Goal: Information Seeking & Learning: Understand process/instructions

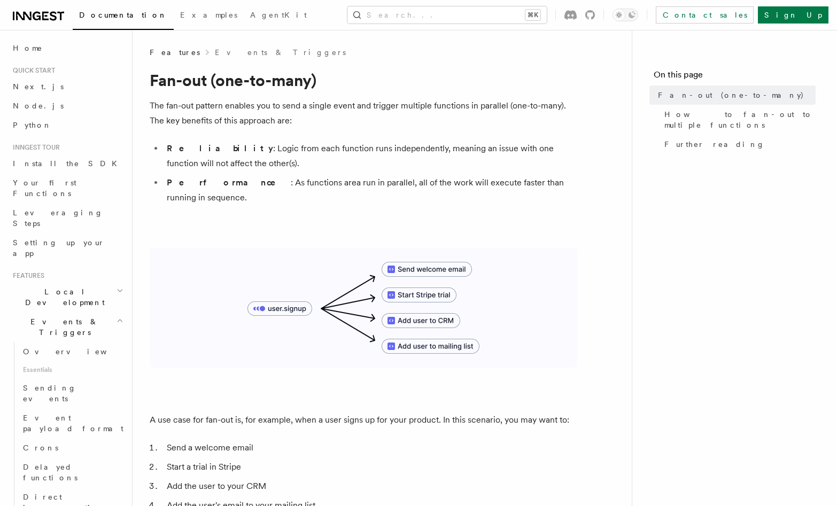
click at [412, 248] on img at bounding box center [364, 308] width 428 height 120
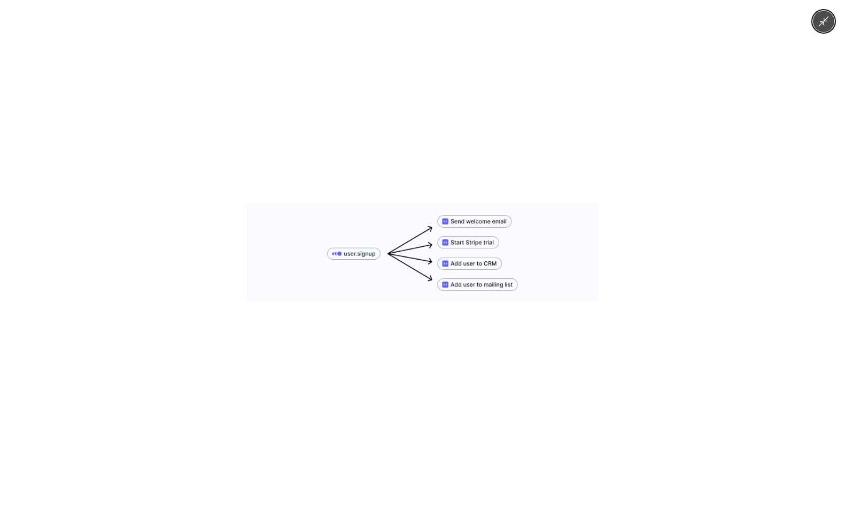
click at [451, 195] on div at bounding box center [422, 253] width 845 height 506
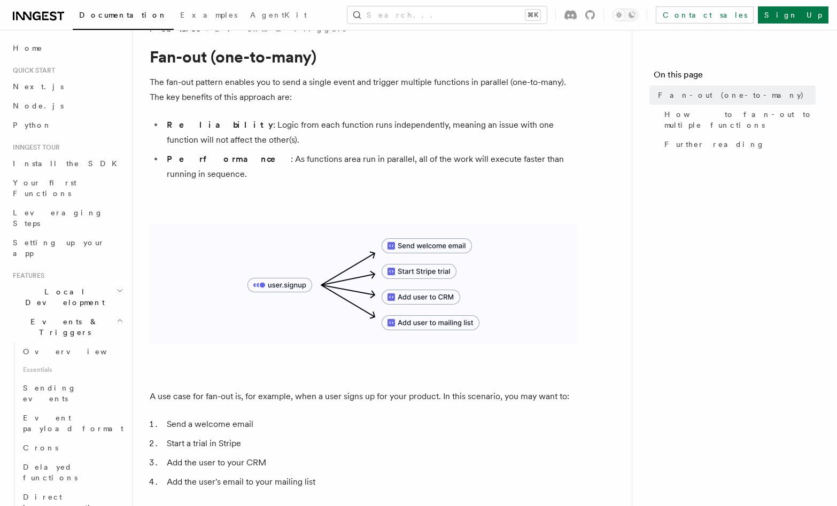
scroll to position [26, 0]
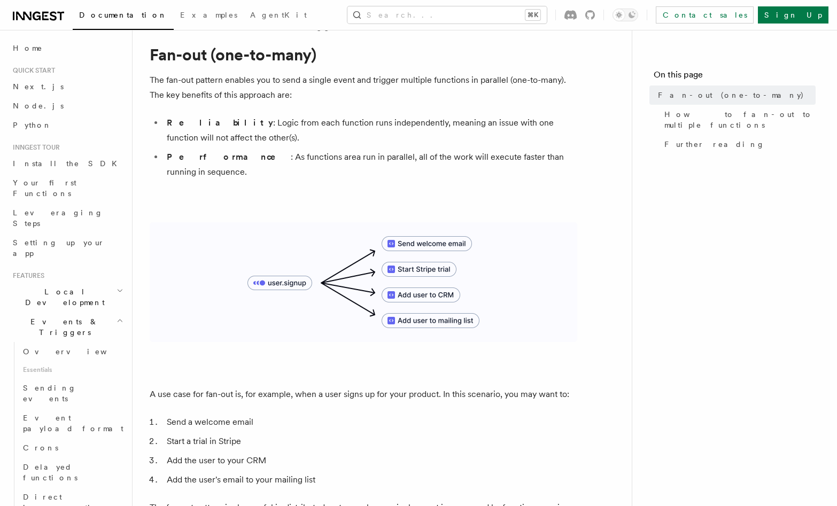
click at [507, 222] on img at bounding box center [364, 282] width 428 height 120
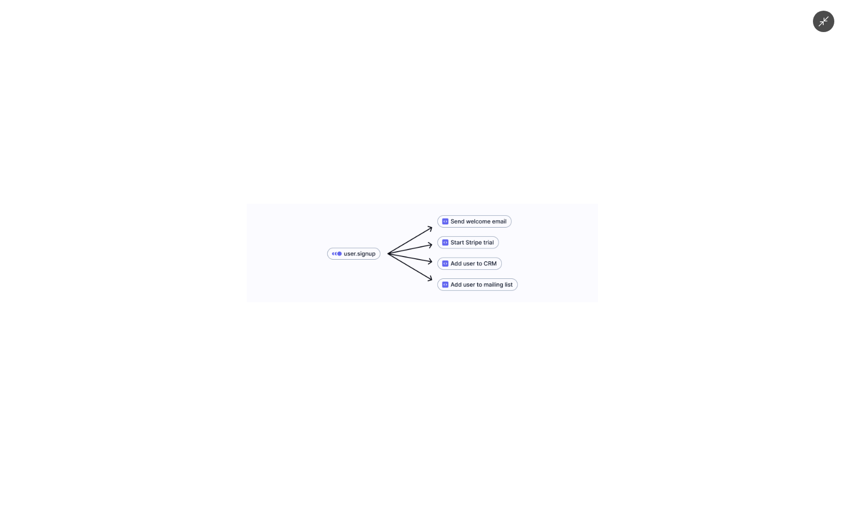
click at [527, 160] on div at bounding box center [422, 253] width 845 height 506
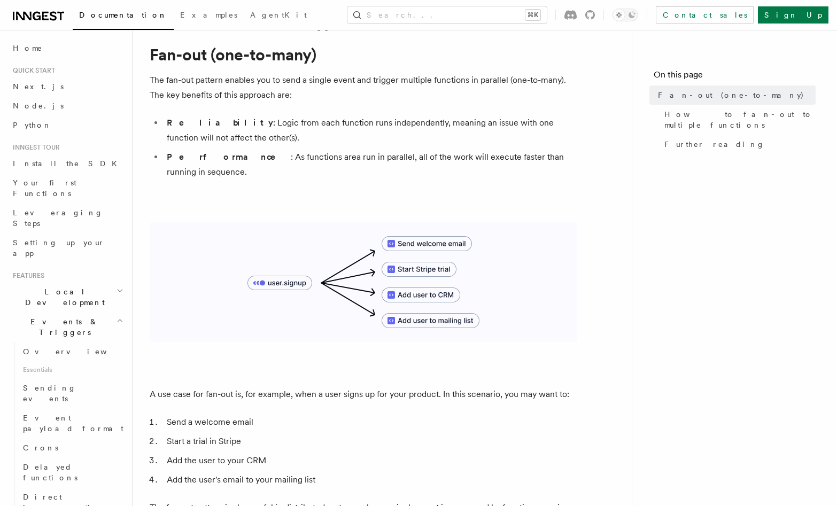
click at [503, 229] on img at bounding box center [364, 282] width 428 height 120
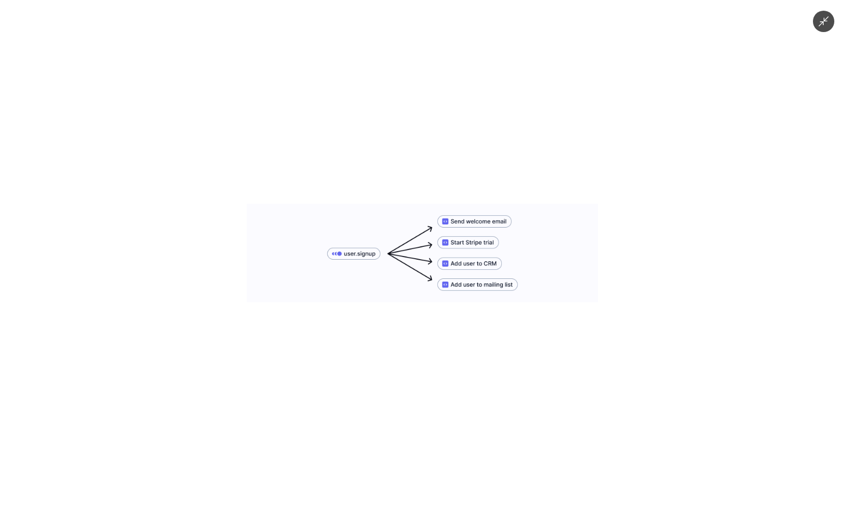
click at [531, 192] on div at bounding box center [422, 253] width 845 height 506
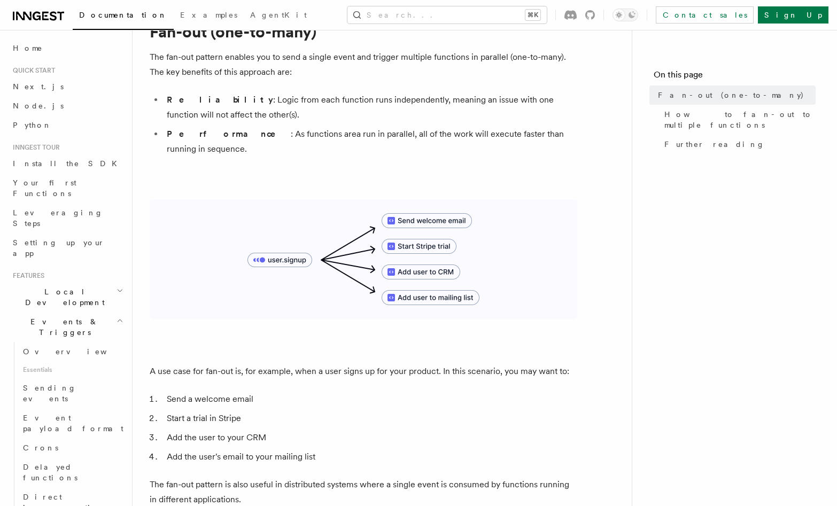
scroll to position [89, 0]
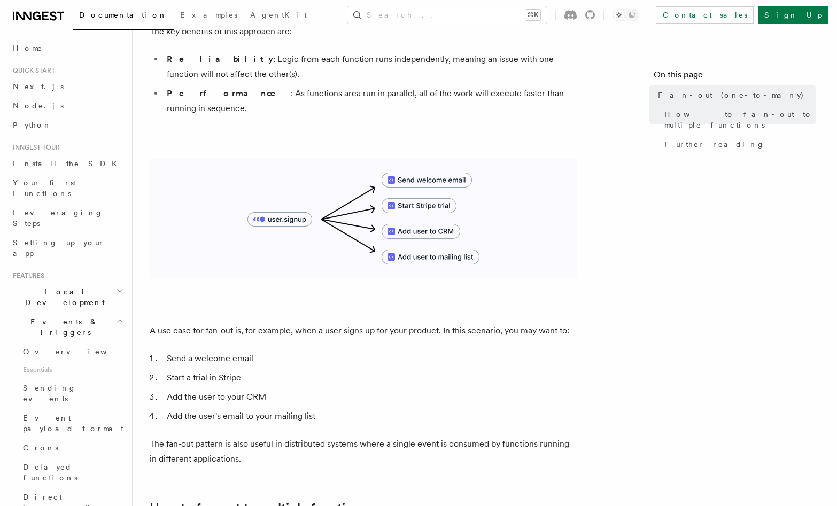
click at [387, 159] on img at bounding box center [364, 219] width 428 height 120
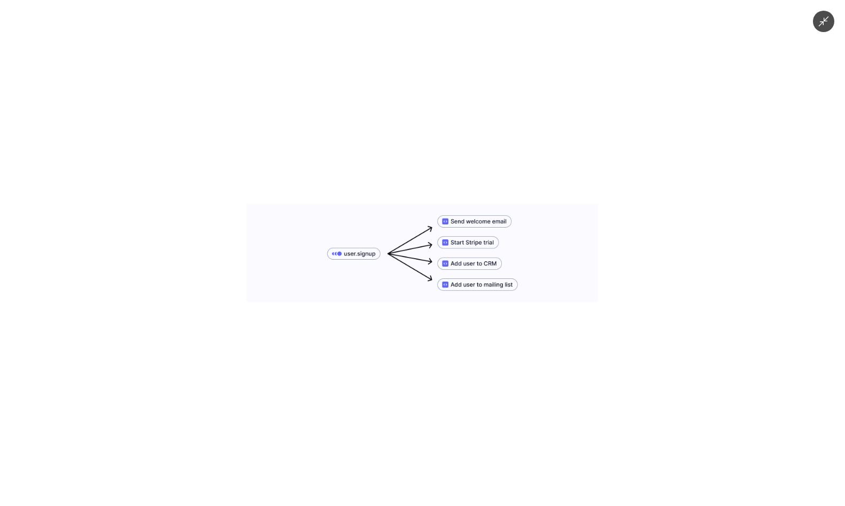
click at [397, 135] on div at bounding box center [422, 253] width 845 height 506
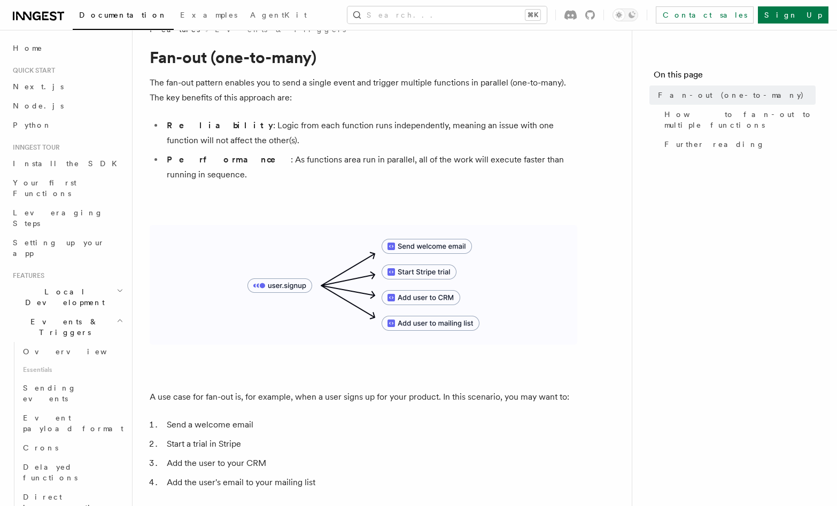
scroll to position [0, 0]
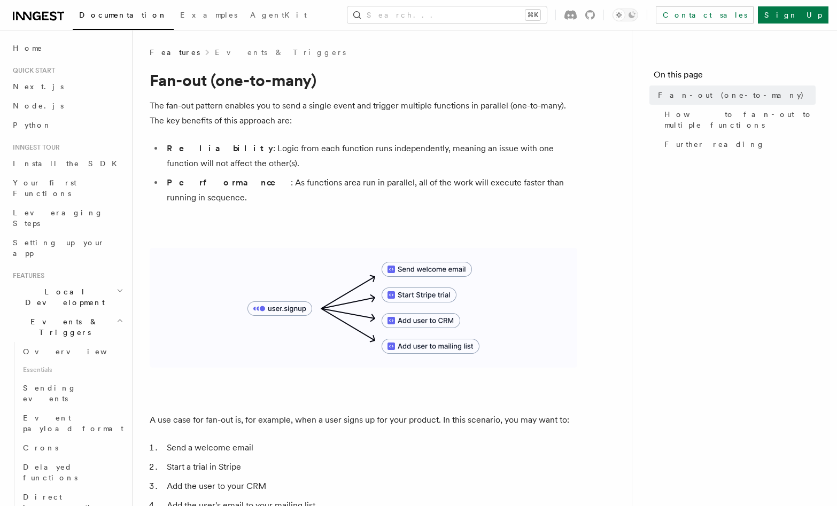
click at [479, 144] on li "Reliability : Logic from each function runs independently, meaning an issue wit…" at bounding box center [371, 156] width 414 height 30
click at [473, 178] on li "Performance : As functions area run in parallel, all of the work will execute f…" at bounding box center [371, 190] width 414 height 30
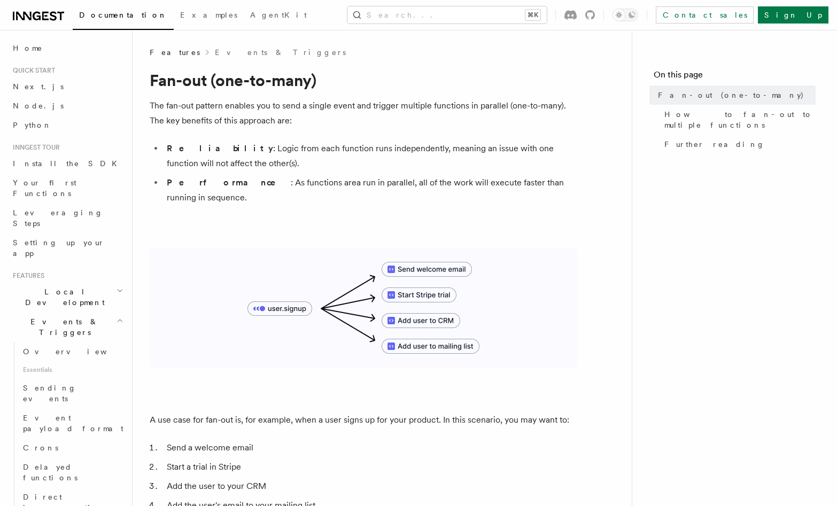
click at [473, 178] on li "Performance : As functions area run in parallel, all of the work will execute f…" at bounding box center [371, 190] width 414 height 30
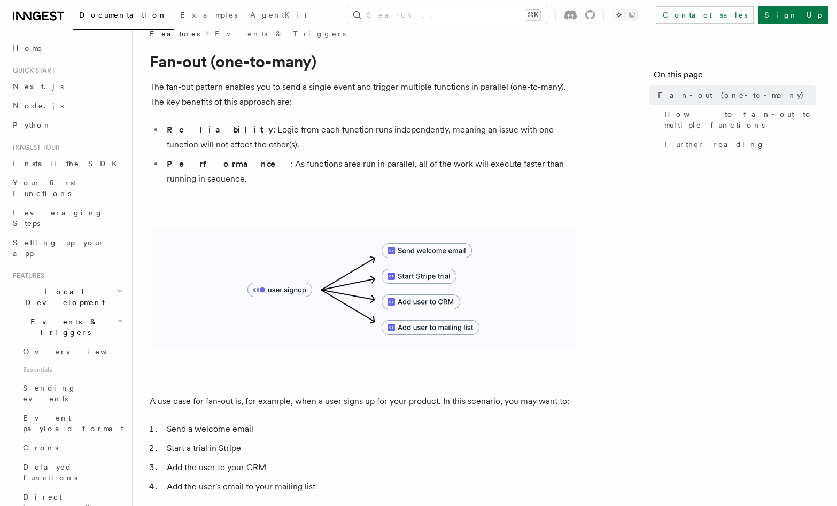
scroll to position [15, 0]
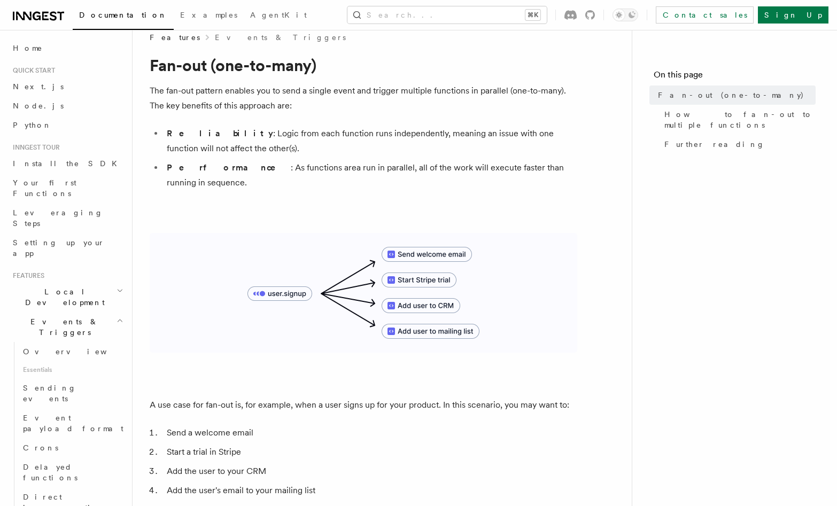
click at [454, 172] on li "Performance : As functions area run in parallel, all of the work will execute f…" at bounding box center [371, 175] width 414 height 30
click at [458, 140] on li "Reliability : Logic from each function runs independently, meaning an issue wit…" at bounding box center [371, 141] width 414 height 30
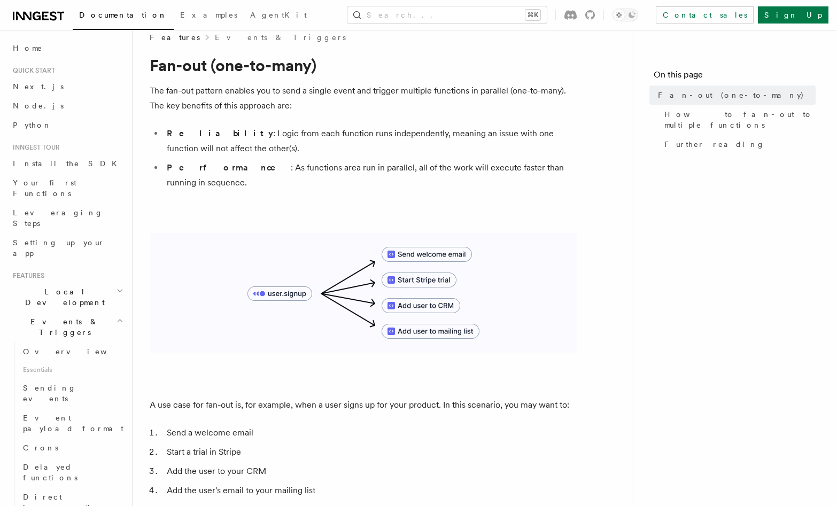
click at [458, 140] on li "Reliability : Logic from each function runs independently, meaning an issue wit…" at bounding box center [371, 141] width 414 height 30
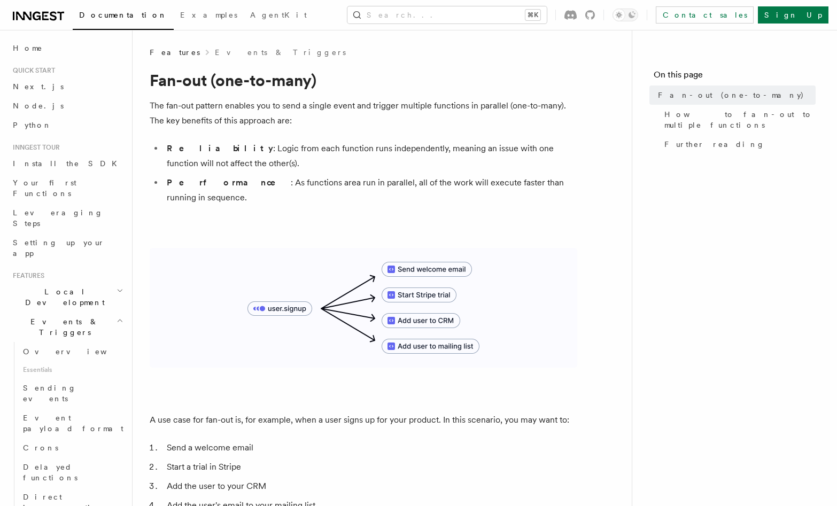
click at [462, 126] on p "The fan-out pattern enables you to send a single event and trigger multiple fun…" at bounding box center [364, 113] width 428 height 30
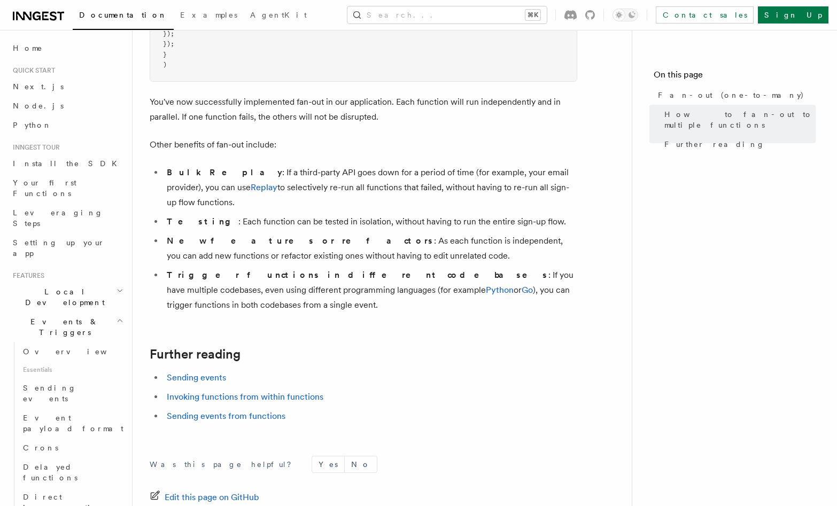
scroll to position [1386, 0]
